Goal: Information Seeking & Learning: Learn about a topic

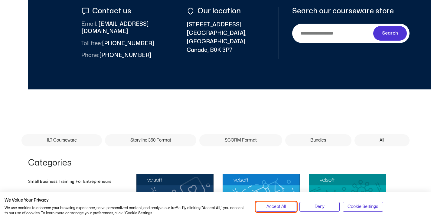
click at [267, 205] on span "Accept All" at bounding box center [276, 206] width 19 height 7
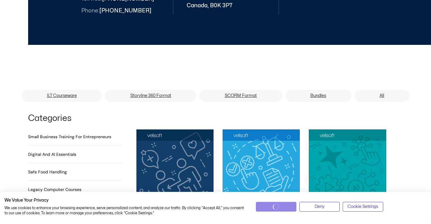
scroll to position [393, 0]
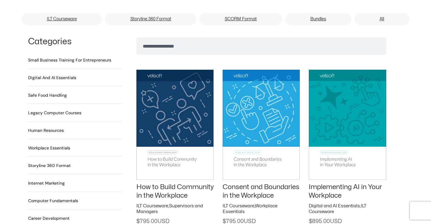
click at [89, 47] on div "Categories" at bounding box center [75, 47] width 94 height 18
click at [84, 57] on h2 "Small Business Training for Entrepreneurs 22 Products" at bounding box center [69, 60] width 83 height 6
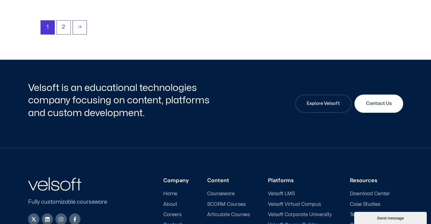
scroll to position [1024, 0]
